Goal: Information Seeking & Learning: Learn about a topic

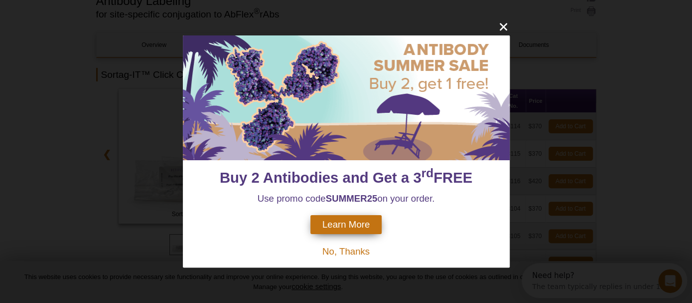
click at [503, 34] on div "Buy 2 Antibodies and Get a 3 rd FREE Use promo code SUMMER25 on your order. Lea…" at bounding box center [346, 151] width 692 height 303
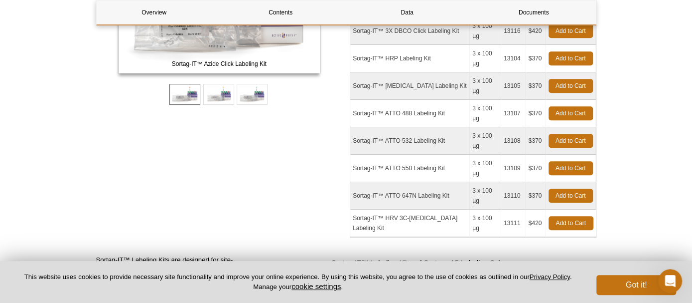
scroll to position [284, 0]
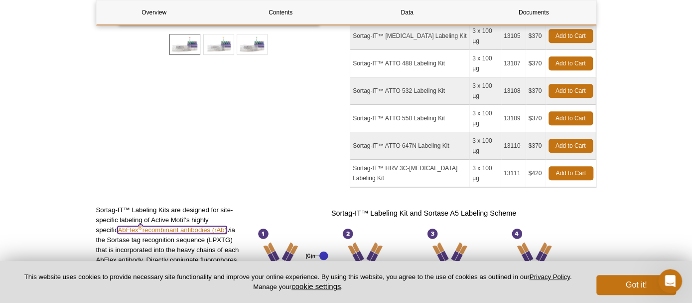
click at [180, 226] on link "AbFlex ®  recombinant antibodies (rAb)" at bounding box center [172, 229] width 109 height 7
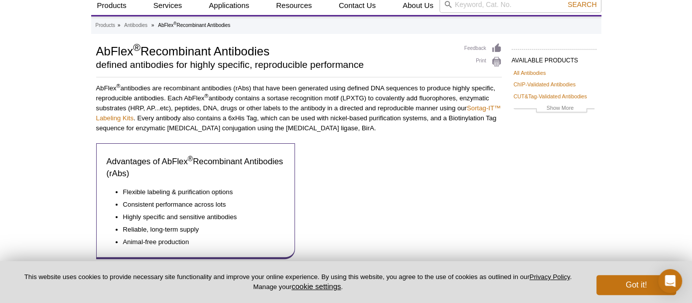
scroll to position [50, 0]
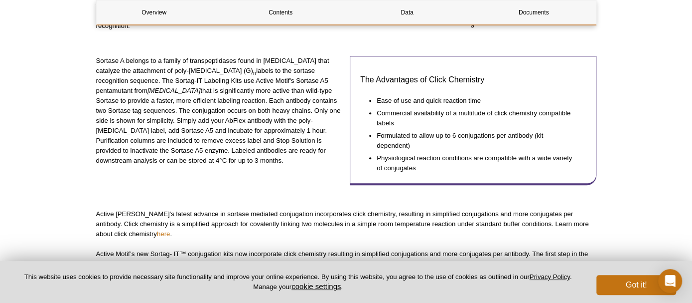
scroll to position [583, 0]
